Goal: Task Accomplishment & Management: Manage account settings

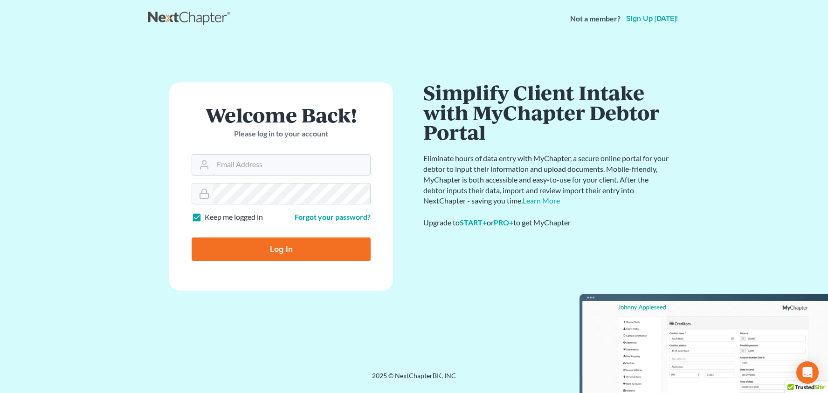
type input "[PERSON_NAME][EMAIL_ADDRESS][DOMAIN_NAME]"
click at [281, 248] on input "Log In" at bounding box center [281, 249] width 179 height 23
type input "Thinking..."
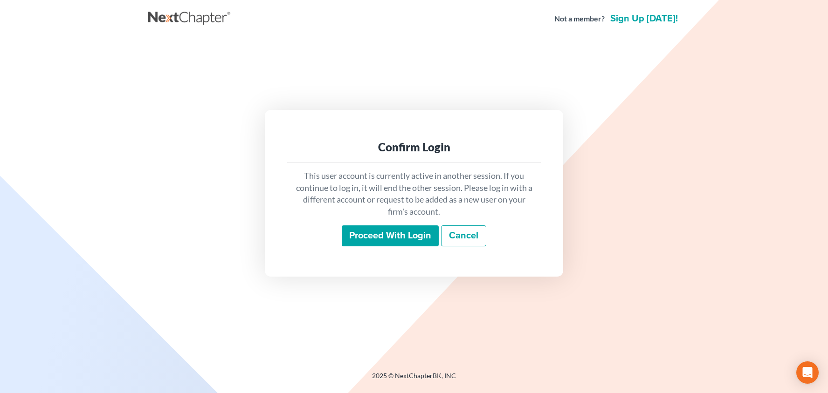
click at [368, 234] on input "Proceed with login" at bounding box center [390, 236] width 97 height 21
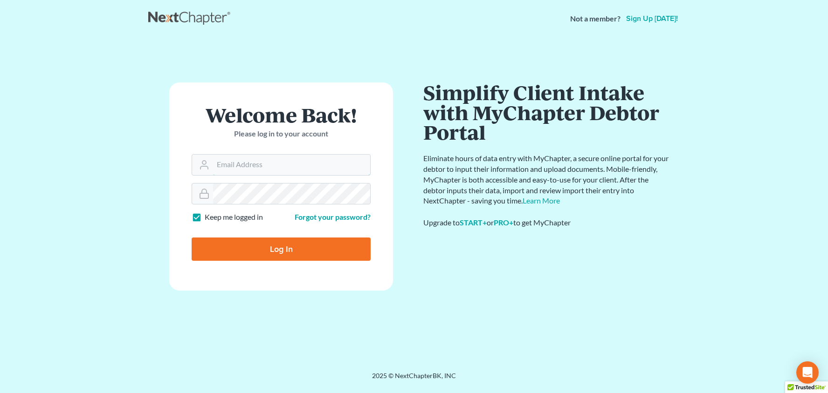
type input "teresa@mcbridelaw.net"
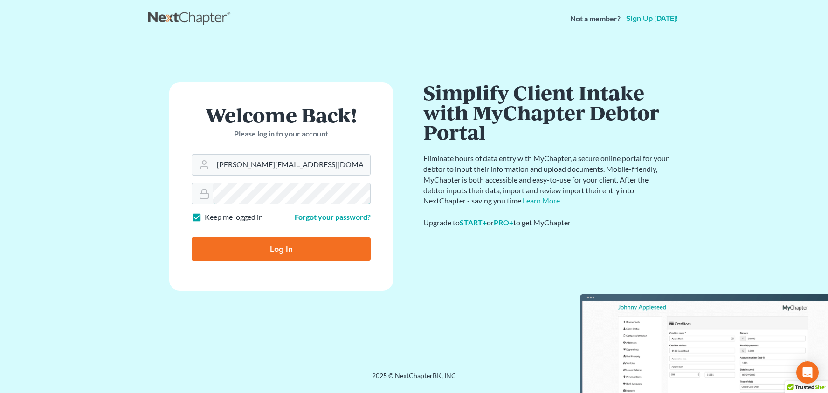
click at [281, 248] on input "Log In" at bounding box center [281, 249] width 179 height 23
type input "Thinking..."
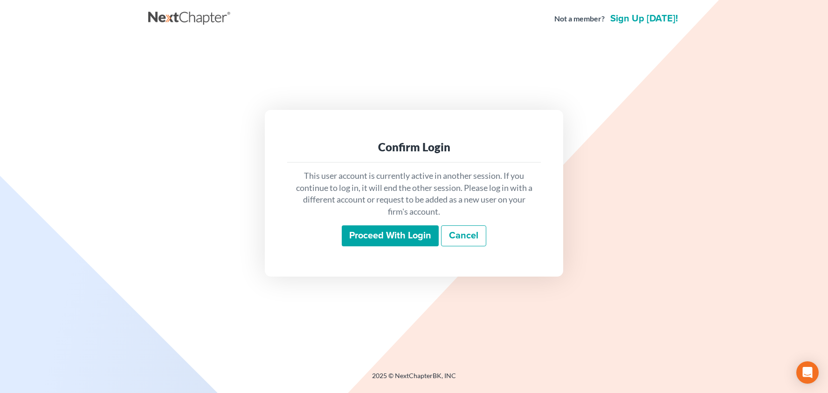
click at [356, 234] on input "Proceed with login" at bounding box center [390, 236] width 97 height 21
